Goal: Obtain resource: Obtain resource

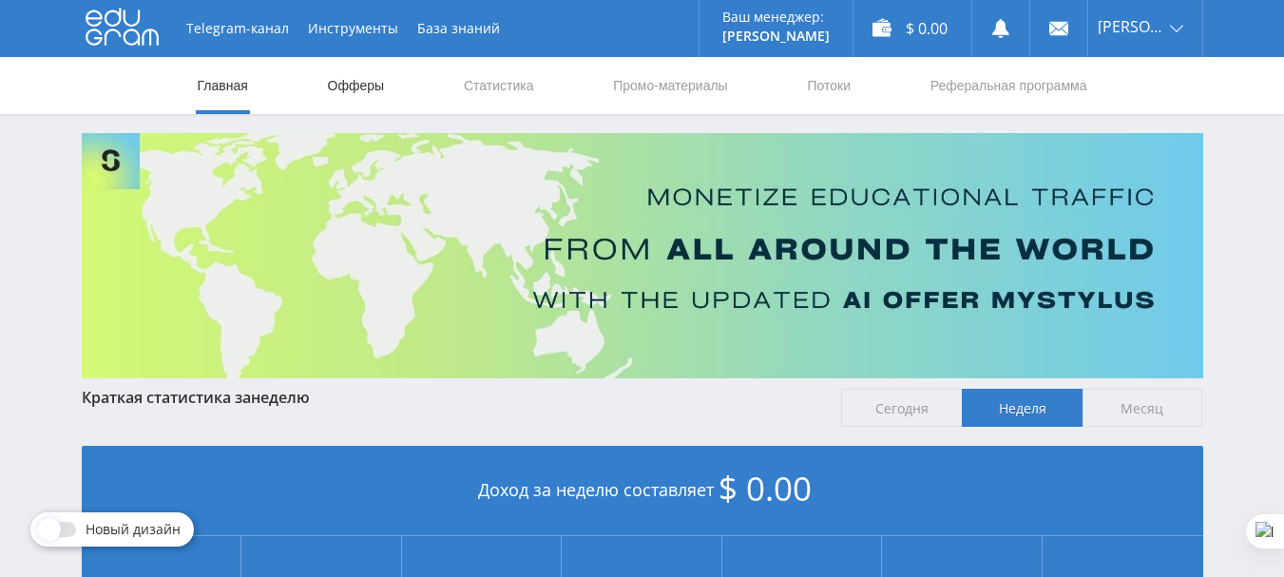
click at [360, 90] on link "Офферы" at bounding box center [356, 85] width 61 height 57
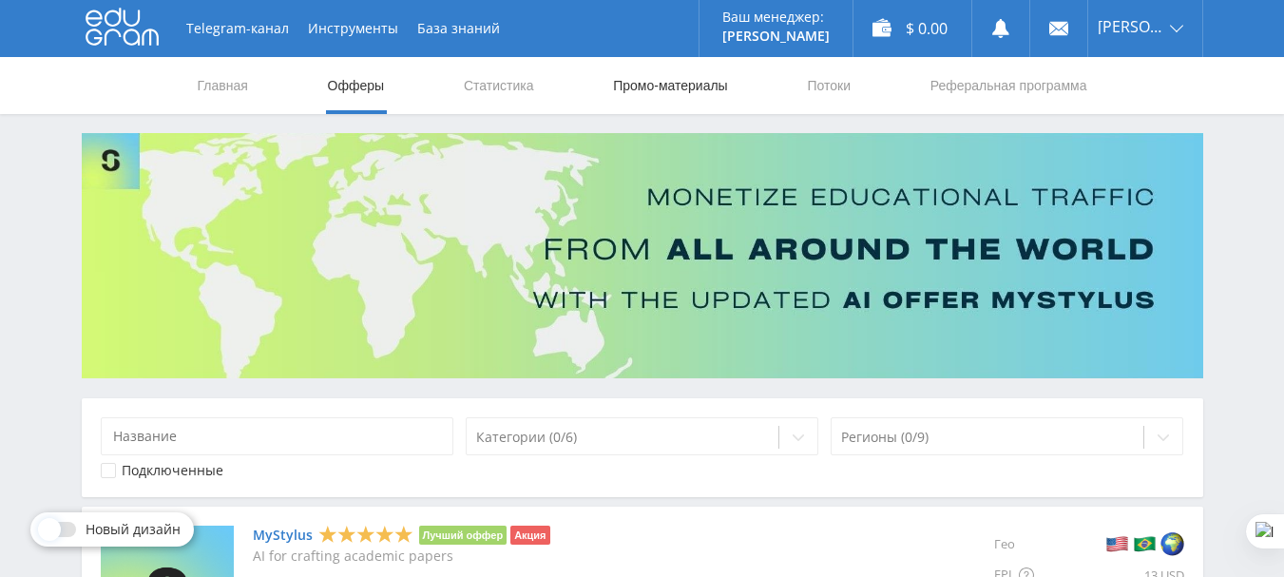
click at [664, 83] on link "Промо-материалы" at bounding box center [670, 85] width 118 height 57
select select "1"
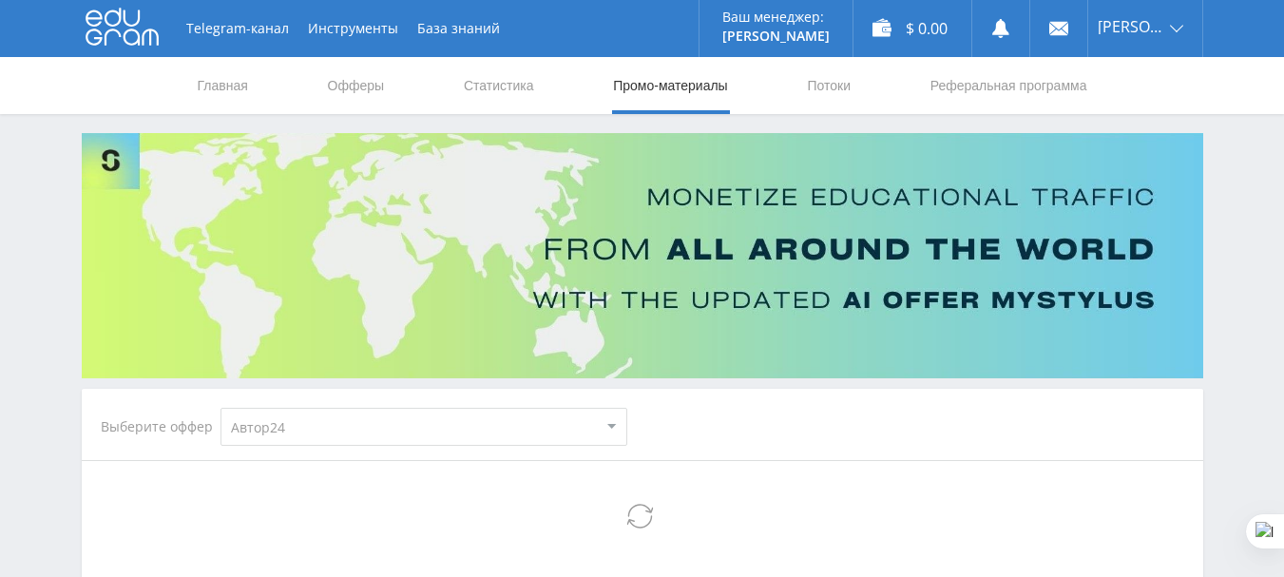
select select "1"
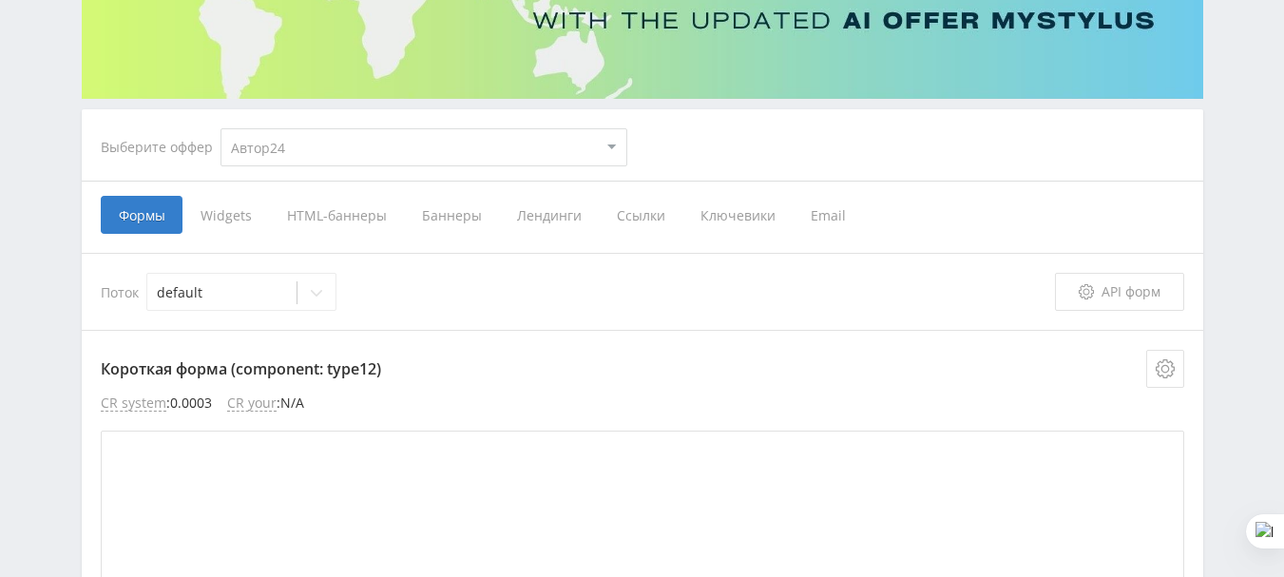
scroll to position [285, 0]
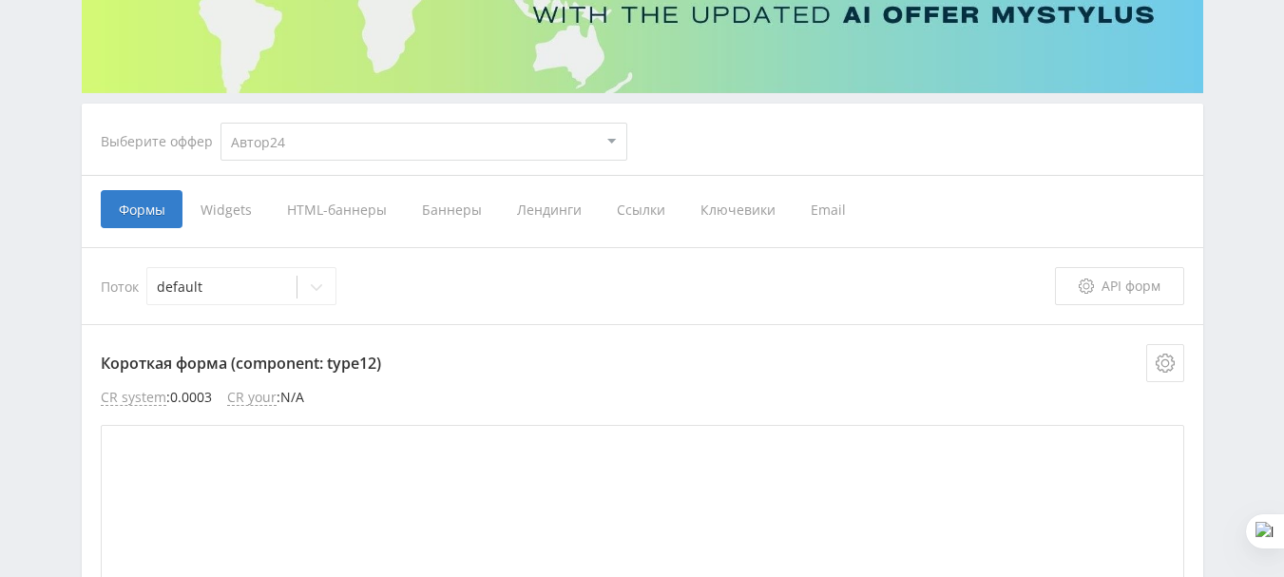
click at [529, 214] on span "Лендинги" at bounding box center [549, 209] width 100 height 38
click at [0, 0] on input "Лендинги" at bounding box center [0, 0] width 0 height 0
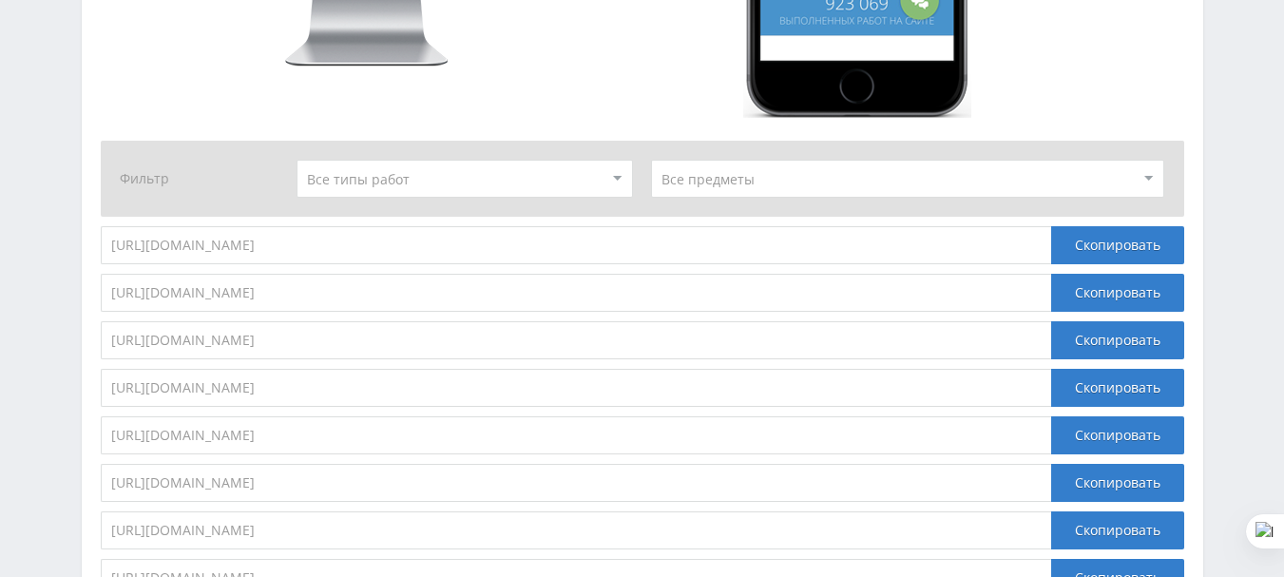
scroll to position [2186, 0]
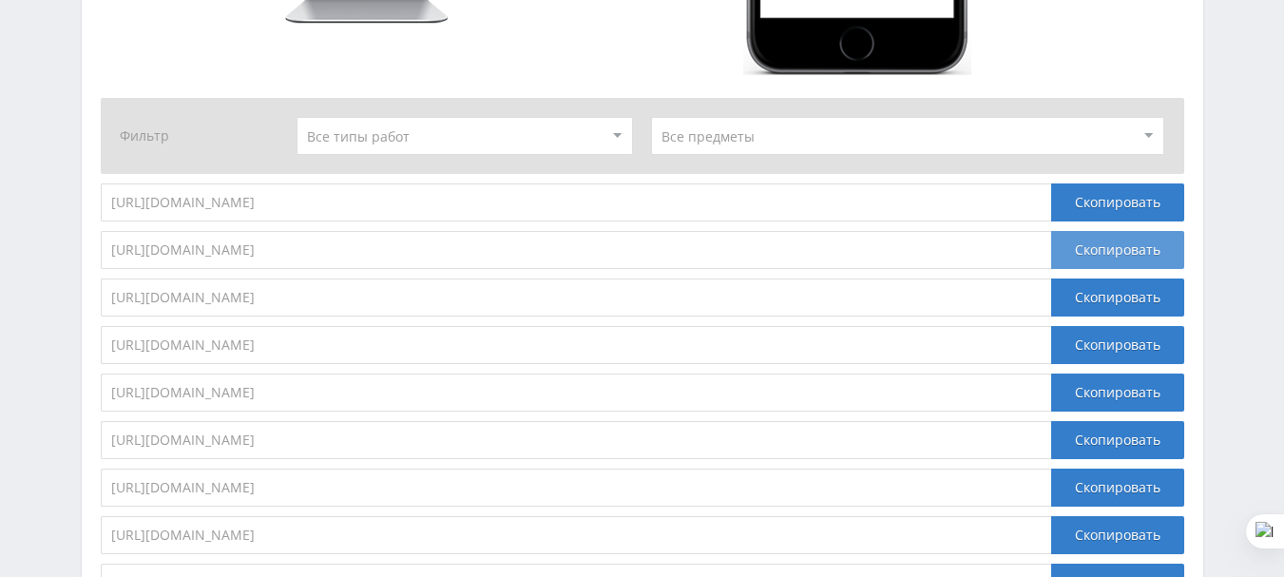
click at [1099, 244] on div "Скопировать" at bounding box center [1117, 250] width 133 height 38
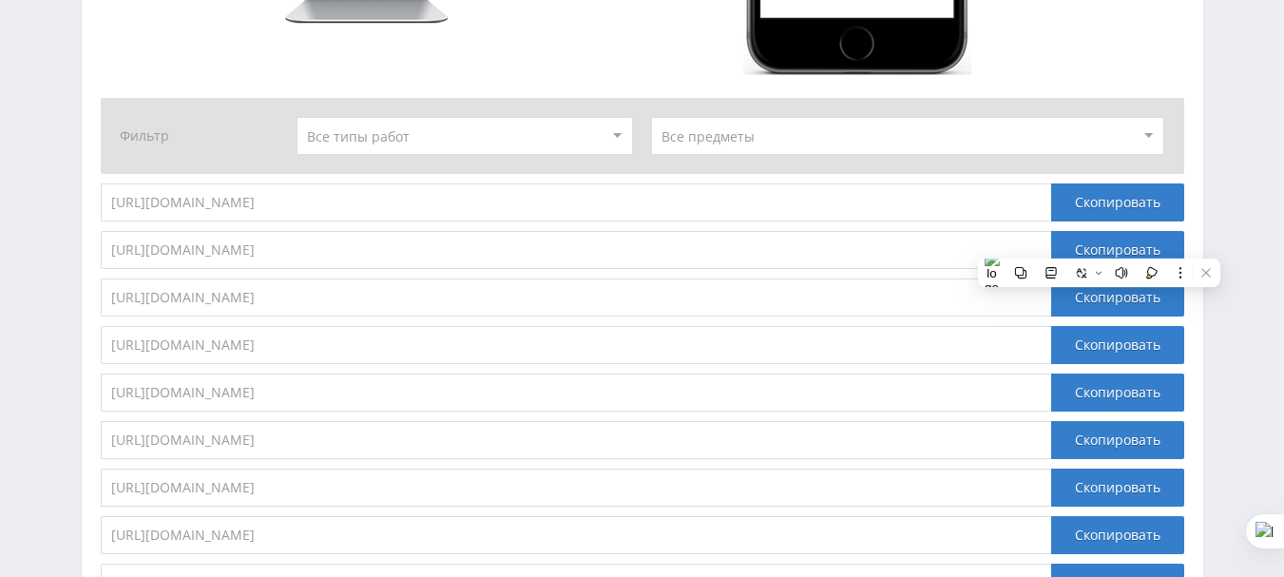
click at [506, 251] on input "[URL][DOMAIN_NAME]" at bounding box center [576, 250] width 951 height 38
drag, startPoint x: 505, startPoint y: 249, endPoint x: 250, endPoint y: 259, distance: 254.9
click at [250, 259] on input "[URL][DOMAIN_NAME]" at bounding box center [576, 250] width 951 height 38
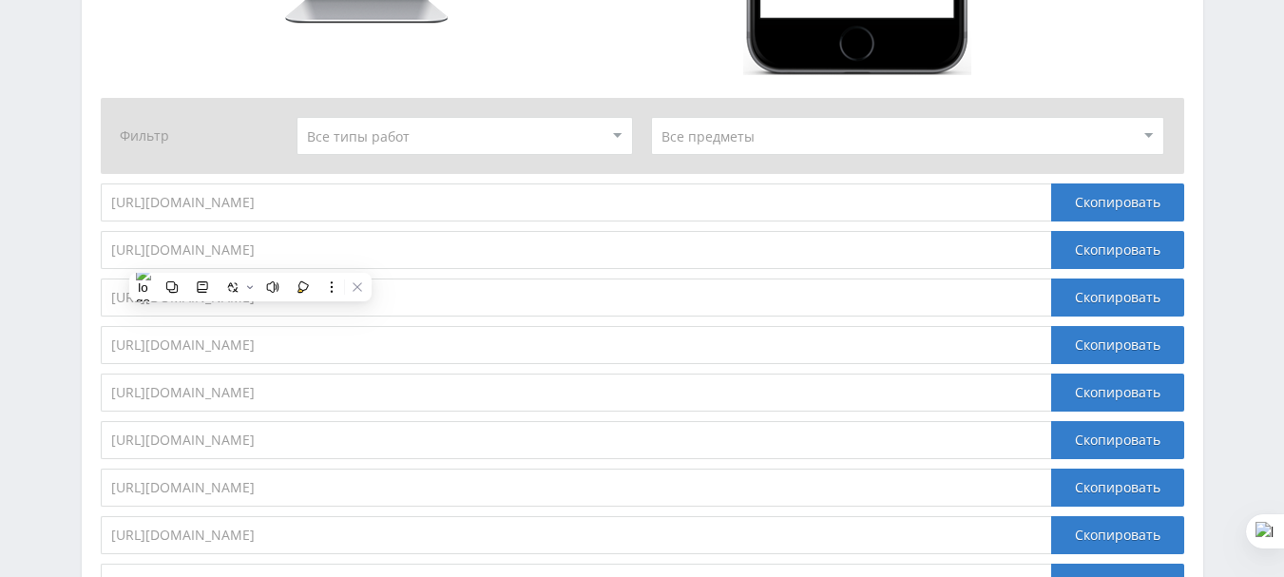
click at [447, 267] on input "[URL][DOMAIN_NAME]" at bounding box center [576, 250] width 951 height 38
drag, startPoint x: 249, startPoint y: 251, endPoint x: 508, endPoint y: 254, distance: 258.6
click at [508, 254] on input "[URL][DOMAIN_NAME]" at bounding box center [576, 250] width 951 height 38
click at [506, 254] on input "[URL][DOMAIN_NAME]" at bounding box center [576, 250] width 951 height 38
drag, startPoint x: 250, startPoint y: 259, endPoint x: 231, endPoint y: 260, distance: 19.1
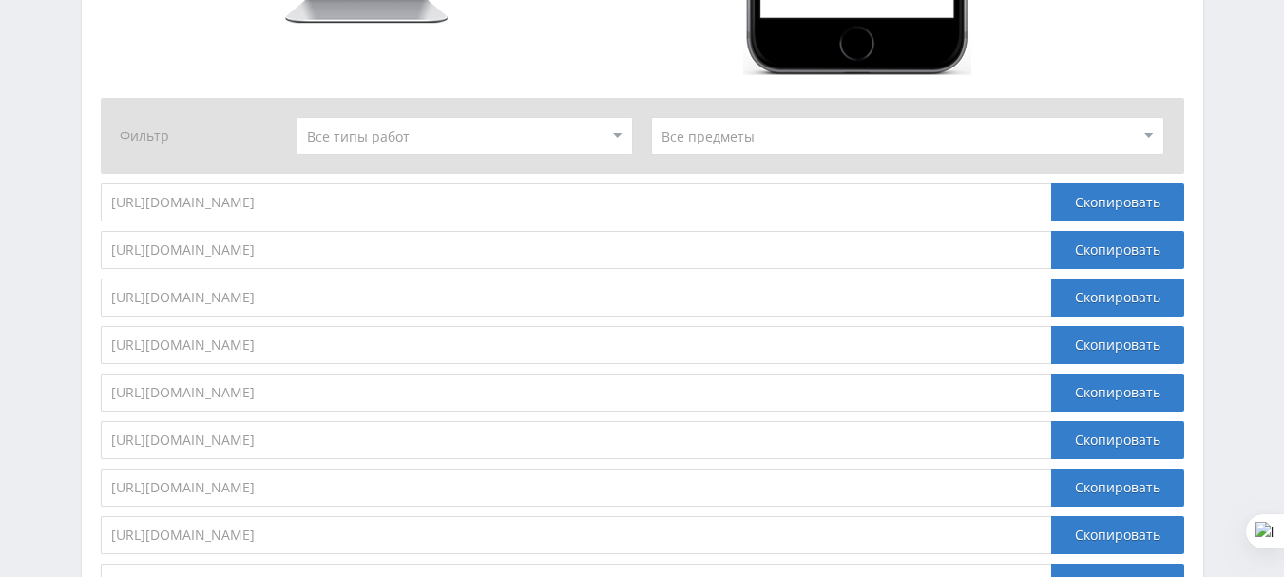
click at [232, 261] on input "[URL][DOMAIN_NAME]" at bounding box center [576, 250] width 951 height 38
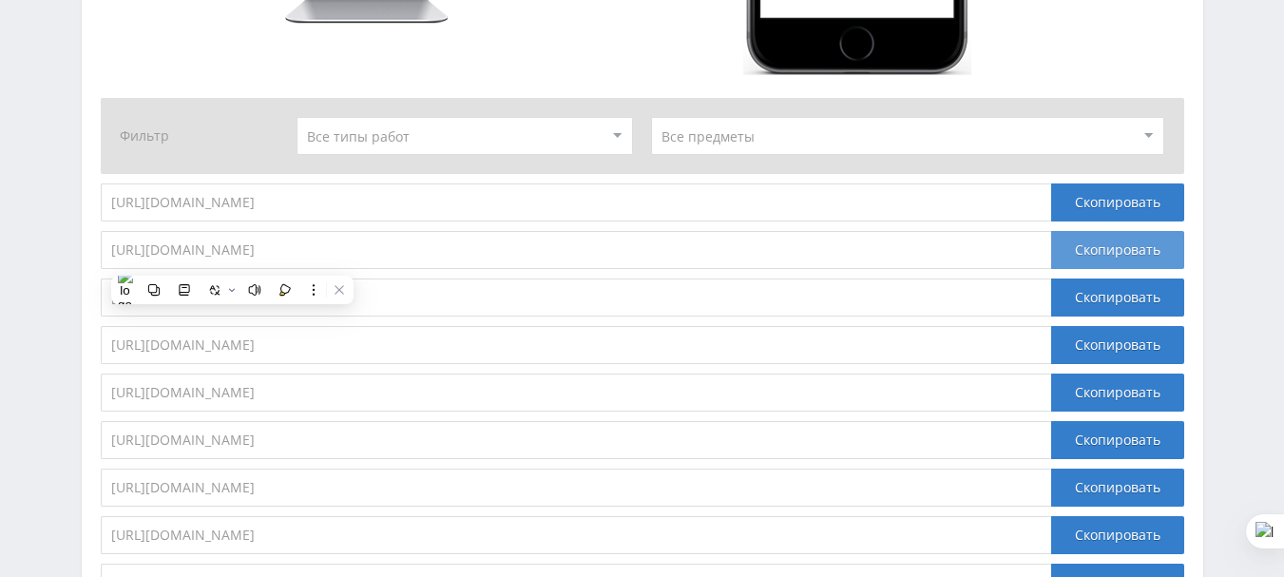
click at [1114, 247] on div "Скопировать" at bounding box center [1117, 250] width 133 height 38
click at [1092, 250] on div "Скопировать" at bounding box center [1117, 250] width 133 height 38
click at [1091, 250] on div "Скопировать" at bounding box center [1117, 250] width 133 height 38
